Goal: Task Accomplishment & Management: Complete application form

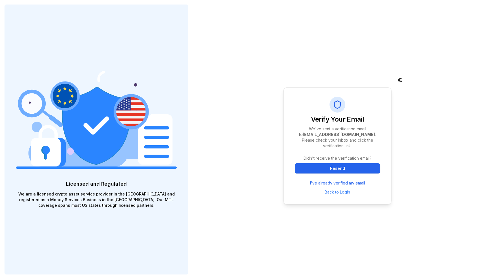
drag, startPoint x: 346, startPoint y: 168, endPoint x: 433, endPoint y: 160, distance: 88.0
click at [433, 160] on div "Verify Your Email We've sent a verification email to [EMAIL_ADDRESS][DOMAIN_NAM…" at bounding box center [337, 139] width 289 height 279
click at [275, 172] on div "Verify Your Email We've sent a verification email to [EMAIL_ADDRESS][DOMAIN_NAM…" at bounding box center [337, 139] width 145 height 279
click at [356, 180] on link "I've already verified my email" at bounding box center [337, 183] width 55 height 6
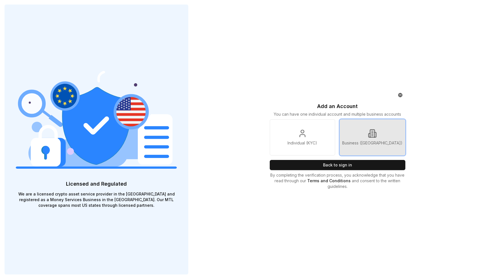
click at [349, 124] on link "Business (KYB)" at bounding box center [373, 137] width 66 height 36
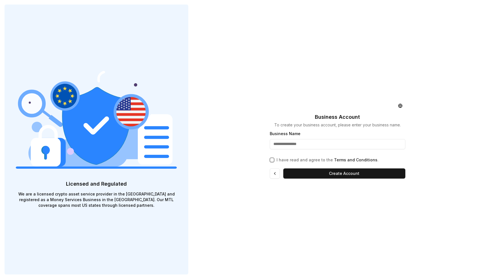
click at [321, 144] on input "Business Name" at bounding box center [338, 144] width 136 height 10
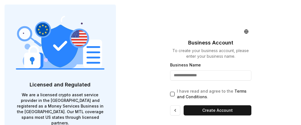
paste input "**********"
type input "**********"
drag, startPoint x: 173, startPoint y: 92, endPoint x: 193, endPoint y: 102, distance: 21.8
click at [173, 92] on button "I have read and agree to the Terms and Conditions ." at bounding box center [172, 94] width 5 height 5
click at [223, 110] on button "Create Account" at bounding box center [217, 110] width 68 height 10
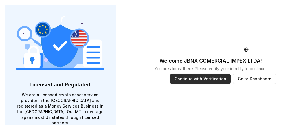
click at [212, 76] on button "Continue with Verification" at bounding box center [200, 79] width 61 height 10
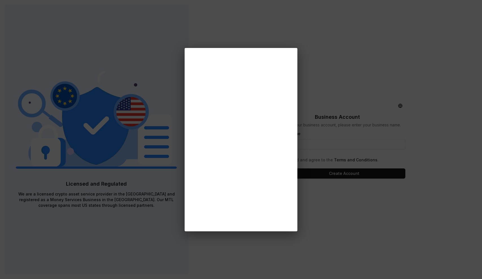
click at [362, 240] on div at bounding box center [241, 139] width 482 height 279
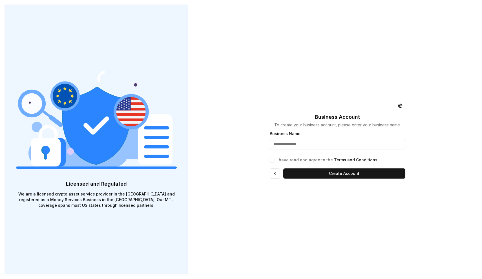
click at [311, 144] on input "Business Name" at bounding box center [338, 144] width 136 height 10
